Goal: Navigation & Orientation: Find specific page/section

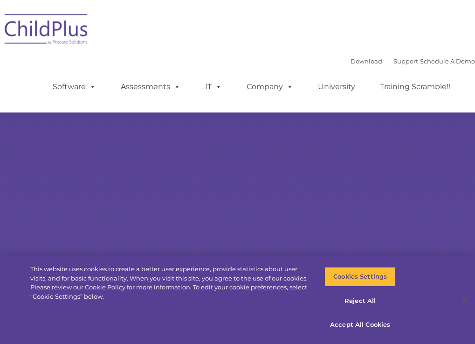
select select "MEDIUM"
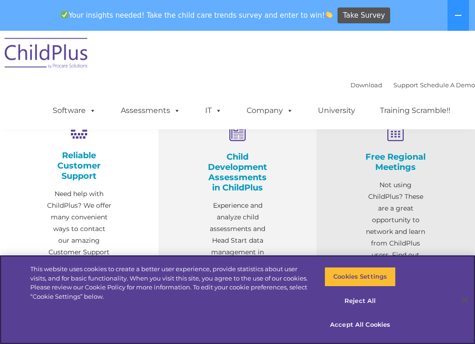
scroll to position [327, 0]
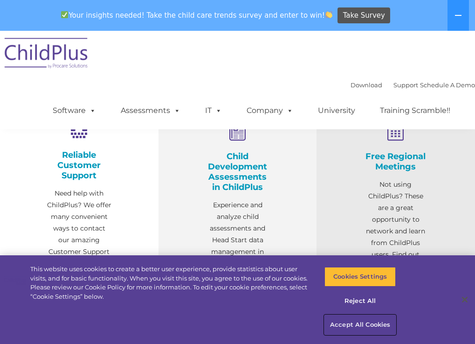
click at [351, 318] on button "Accept All Cookies" at bounding box center [360, 325] width 71 height 20
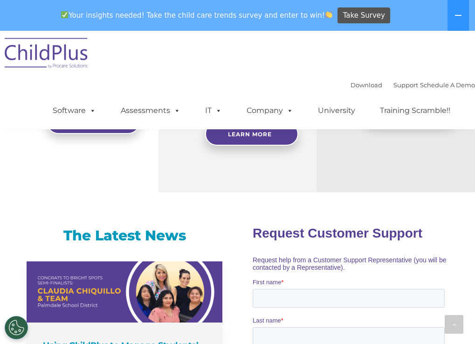
scroll to position [560, 0]
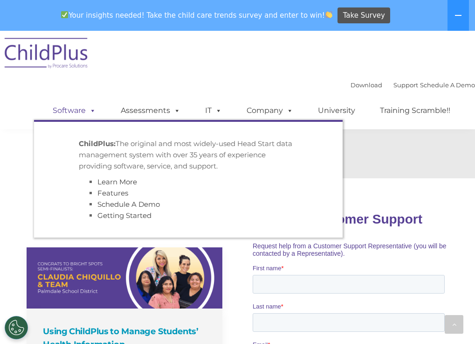
click at [74, 110] on link "Software" at bounding box center [74, 110] width 62 height 19
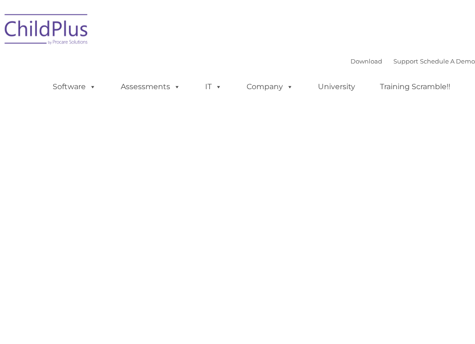
type input ""
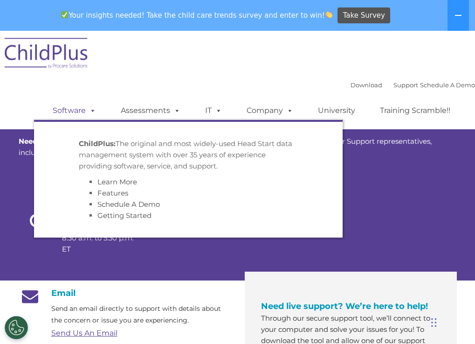
click at [86, 112] on span at bounding box center [91, 110] width 10 height 9
click at [177, 63] on div "Download Support | Schedule A Demo  MENU MENU Software ChildPlus: The original…" at bounding box center [237, 80] width 475 height 98
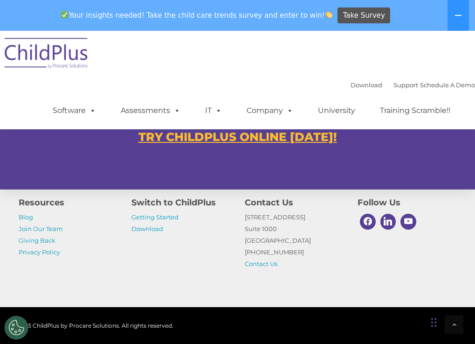
scroll to position [665, 0]
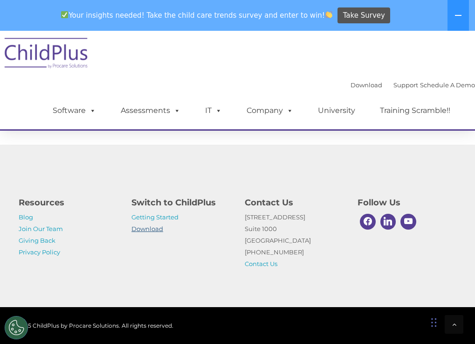
click at [143, 228] on link "Download" at bounding box center [148, 228] width 32 height 7
